Goal: Navigation & Orientation: Understand site structure

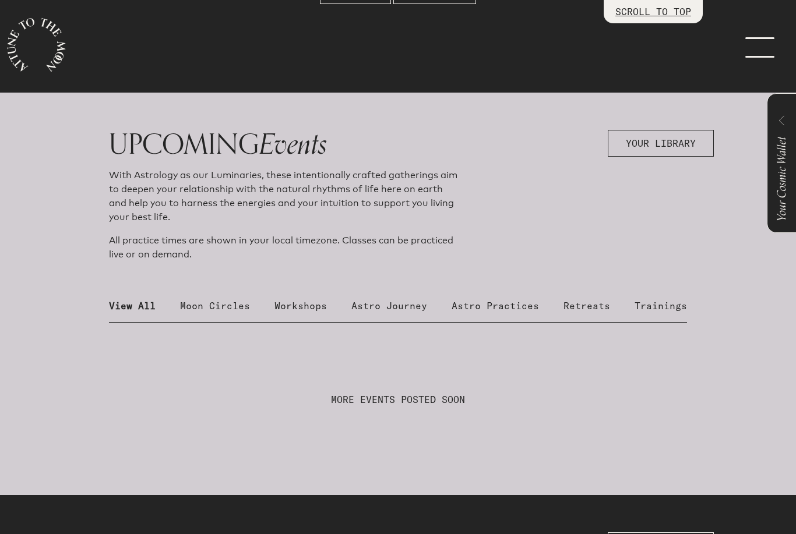
scroll to position [404, 0]
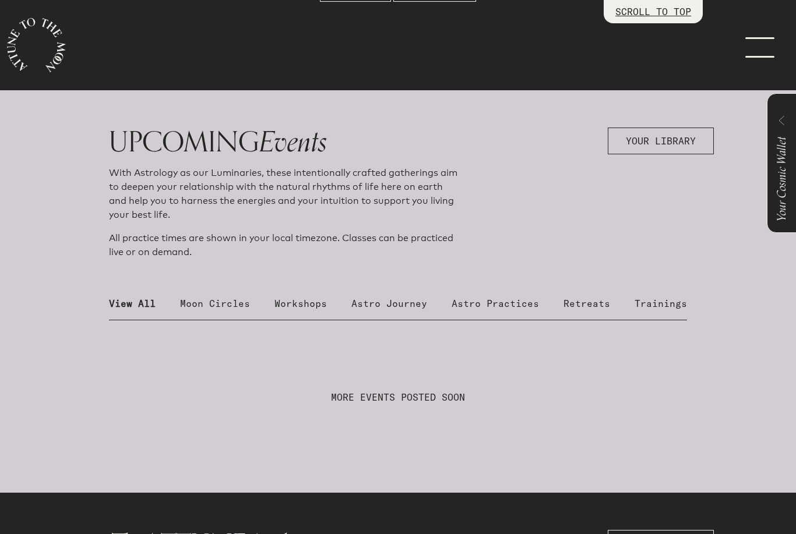
click at [239, 311] on p "Moon Circles" at bounding box center [215, 304] width 70 height 14
click at [311, 311] on p "Workshops" at bounding box center [300, 304] width 52 height 14
click at [408, 311] on p "Astro Journey" at bounding box center [389, 304] width 76 height 14
click at [508, 311] on p "Astro Practices" at bounding box center [495, 304] width 87 height 14
click at [590, 311] on p "Retreats" at bounding box center [586, 304] width 47 height 14
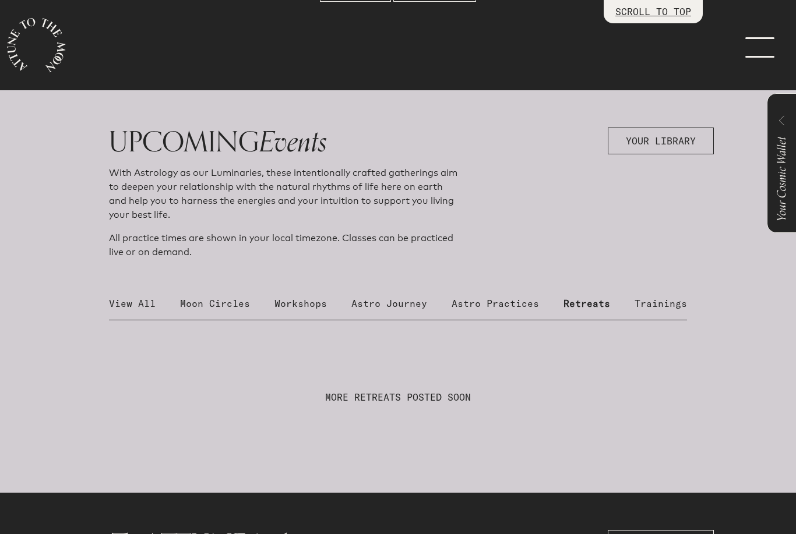
click at [656, 311] on p "Trainings" at bounding box center [661, 304] width 52 height 14
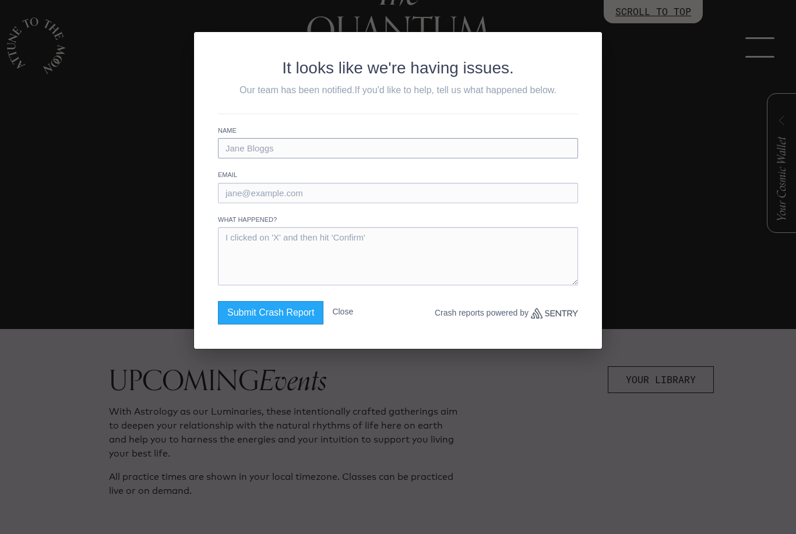
scroll to position [0, 0]
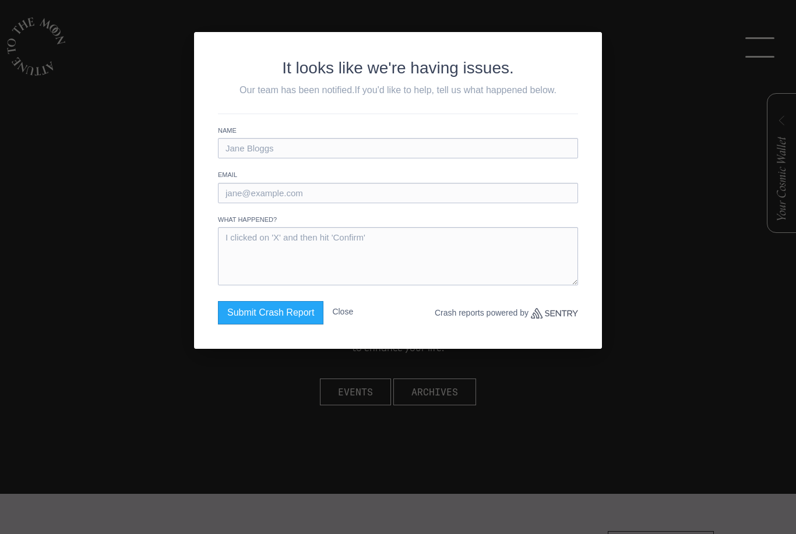
click at [347, 322] on button "Close" at bounding box center [342, 311] width 21 height 21
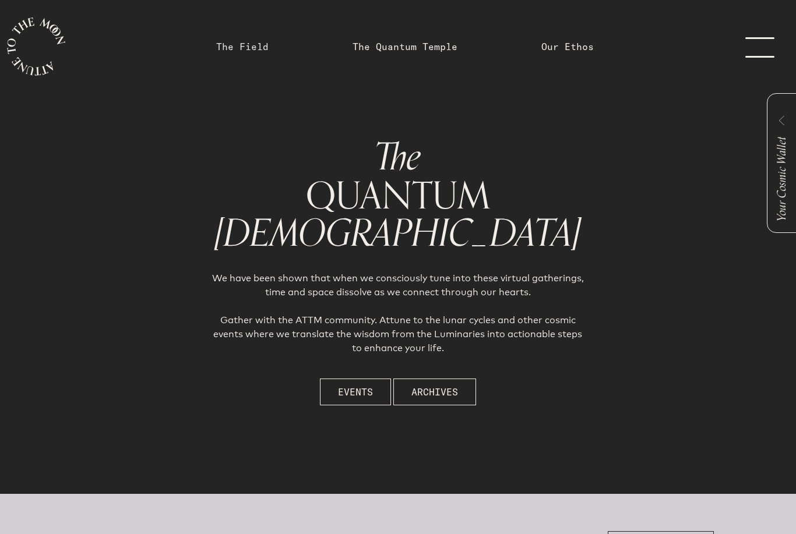
click at [245, 50] on link "The Field" at bounding box center [242, 47] width 52 height 14
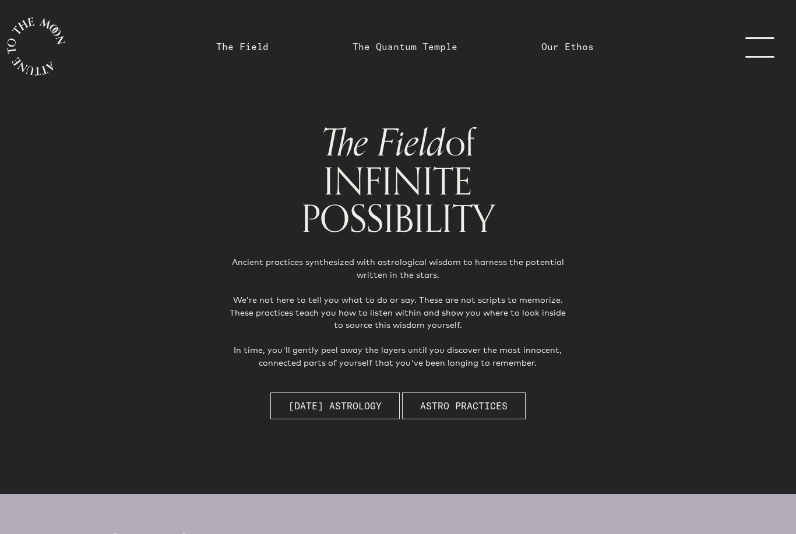
click at [438, 48] on link "The Quantum Temple" at bounding box center [405, 47] width 105 height 14
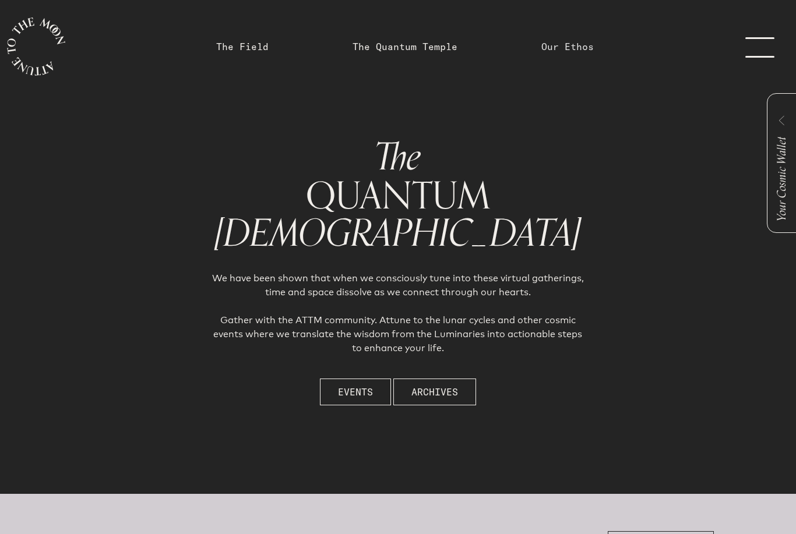
click at [576, 52] on link "Our Ethos" at bounding box center [567, 47] width 52 height 14
